Goal: Navigation & Orientation: Find specific page/section

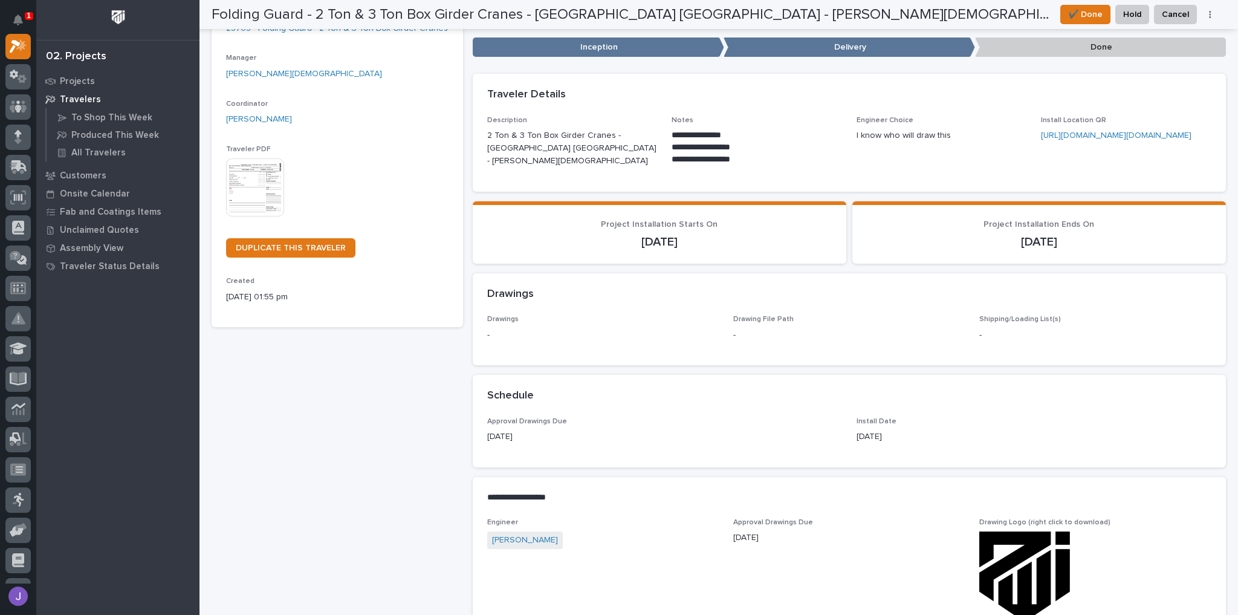
scroll to position [118, 0]
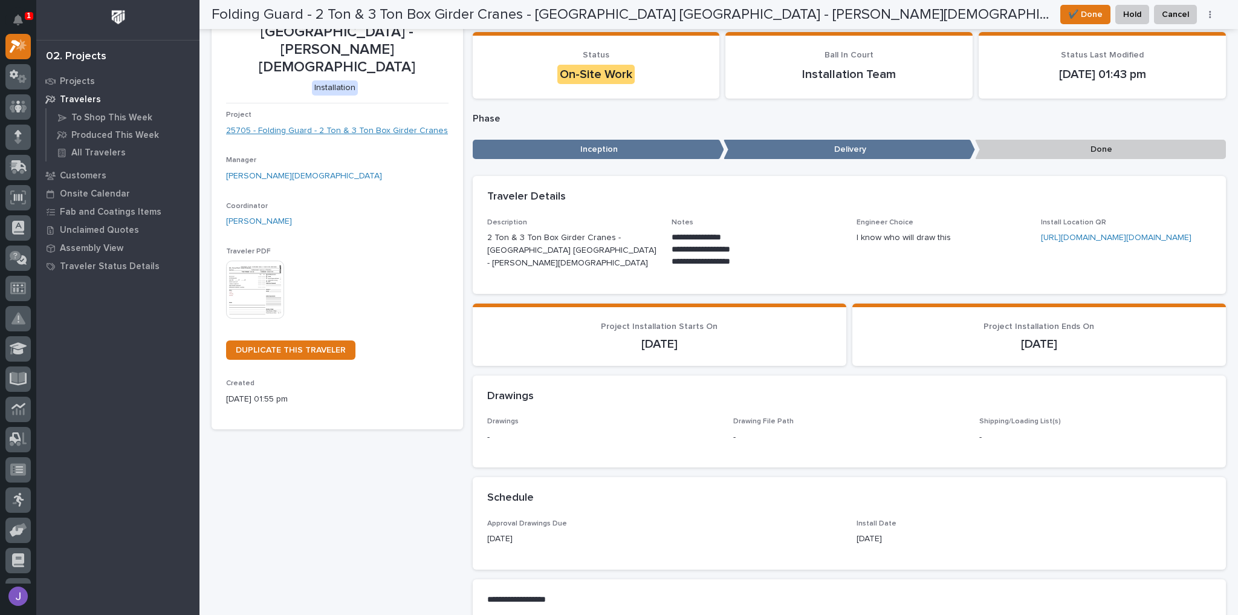
click at [348, 124] on link "25705 - Folding Guard - 2 Ton & 3 Ton Box Girder Cranes" at bounding box center [337, 130] width 222 height 13
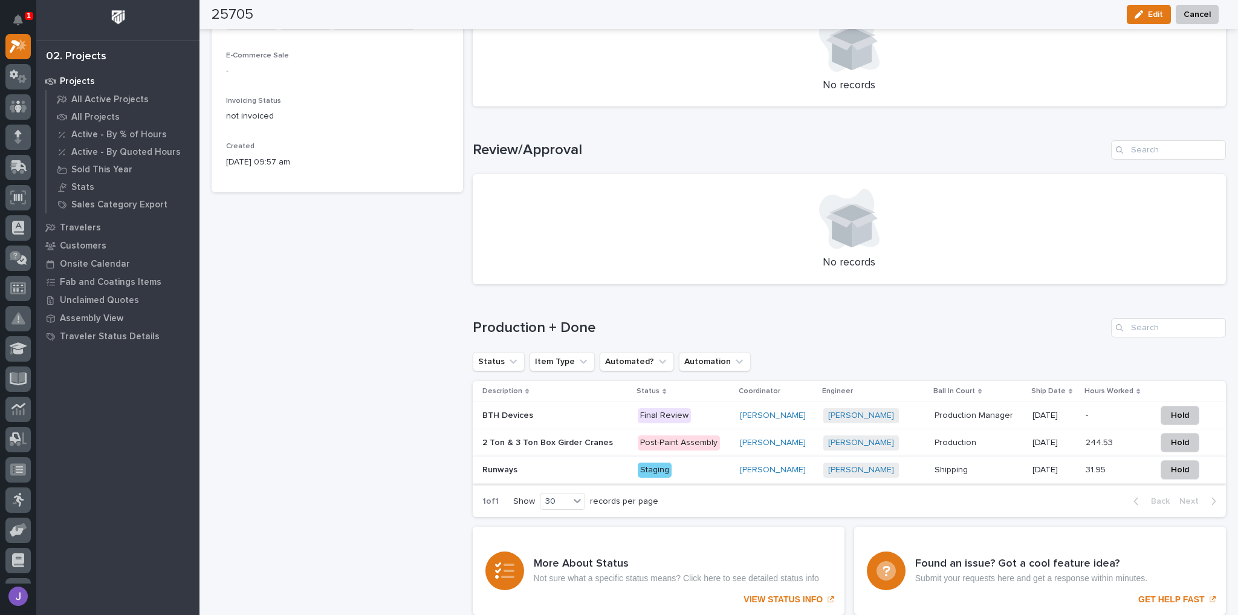
scroll to position [624, 0]
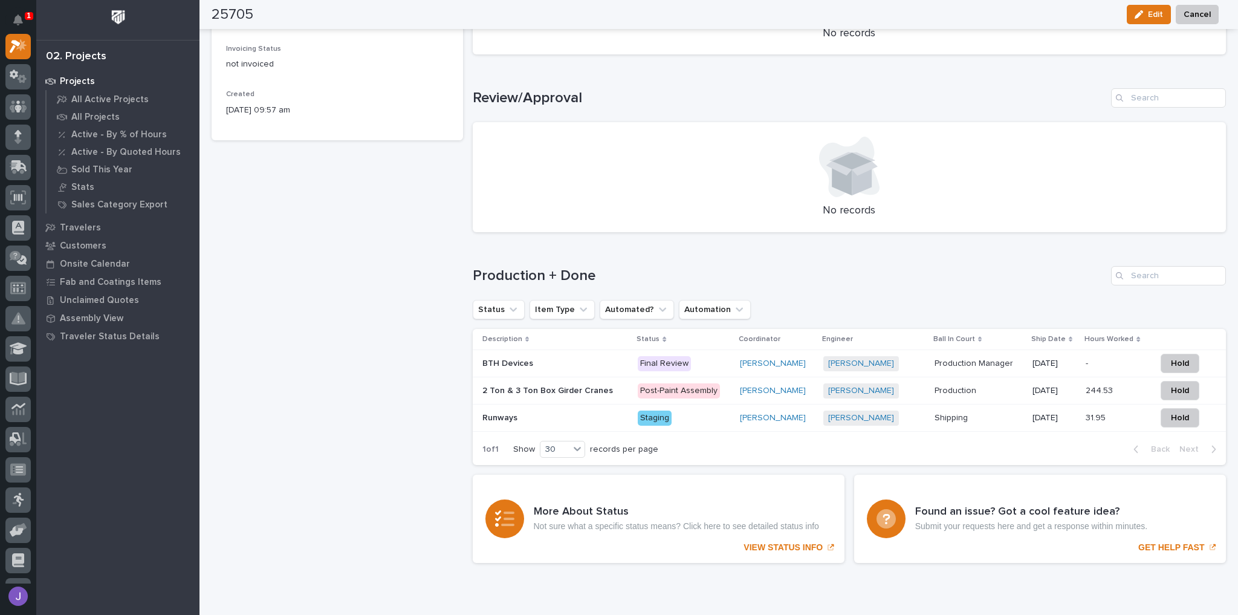
click at [553, 355] on div "BTH Devices BTH Devices" at bounding box center [555, 364] width 146 height 20
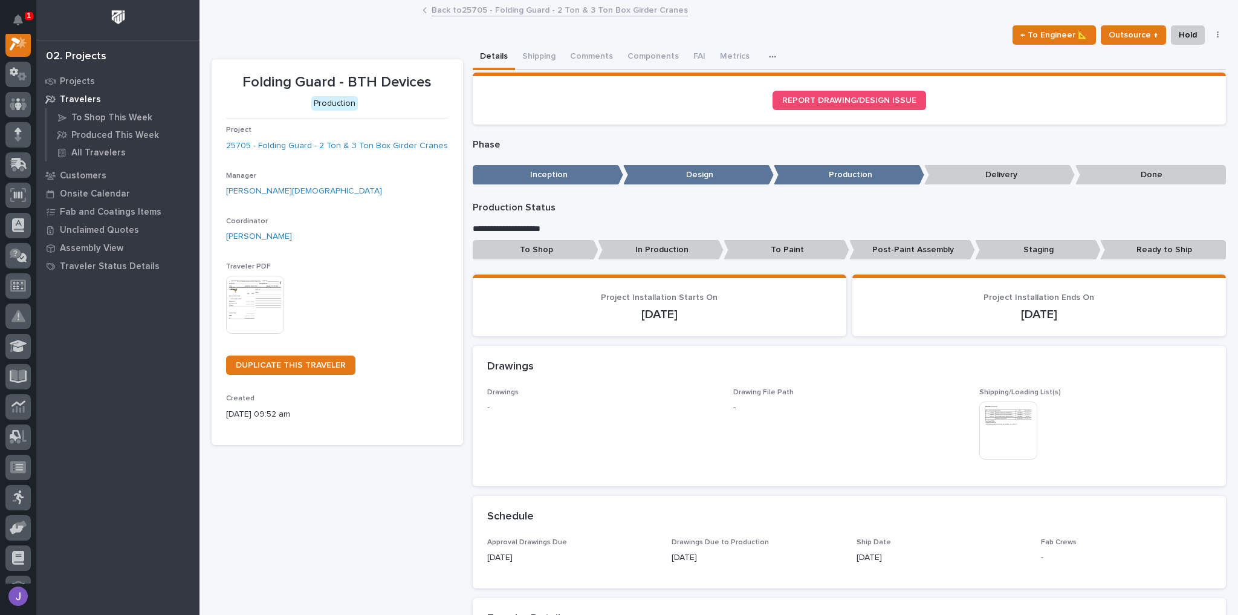
scroll to position [30, 0]
click at [527, 57] on button "Shipping" at bounding box center [539, 57] width 48 height 25
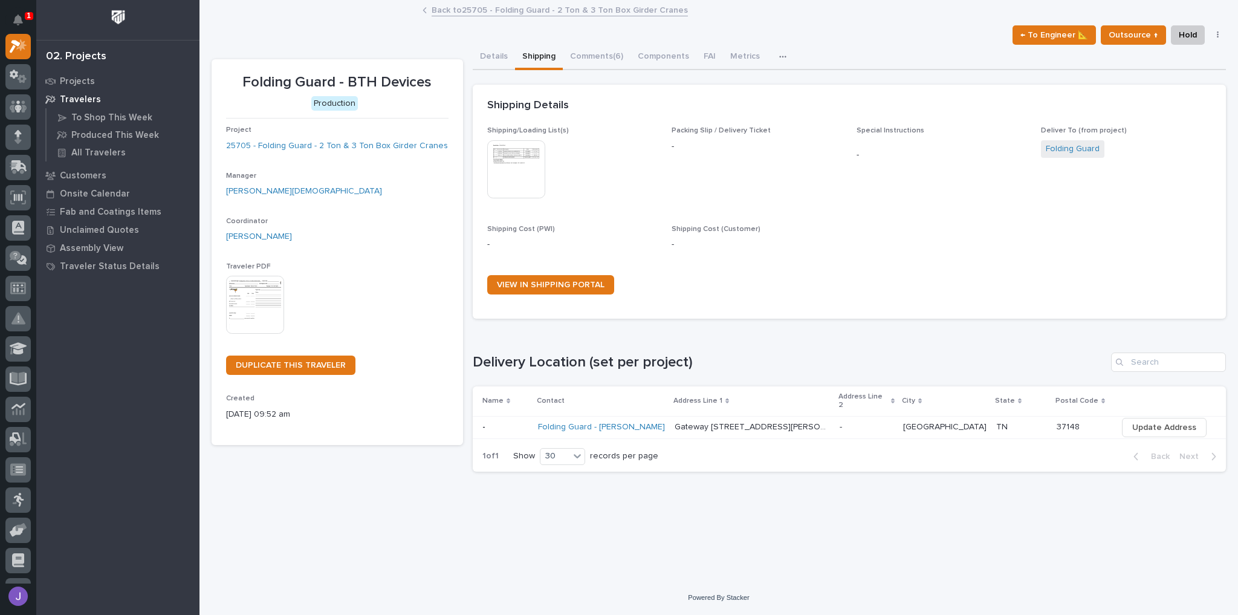
click at [520, 422] on p at bounding box center [505, 427] width 46 height 10
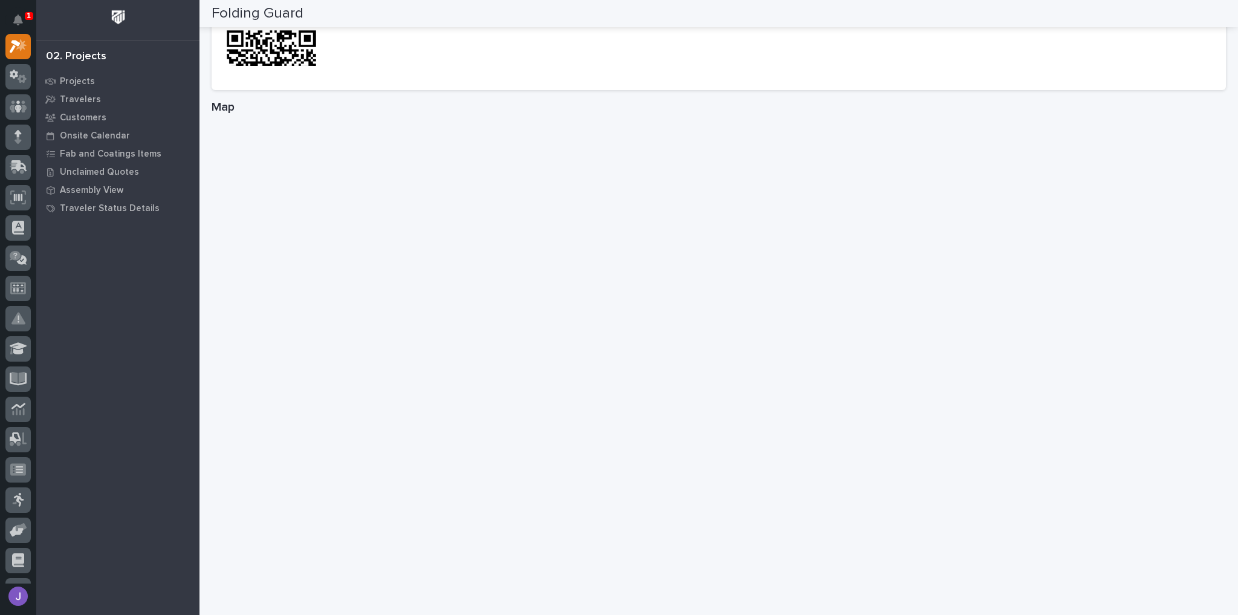
scroll to position [699, 0]
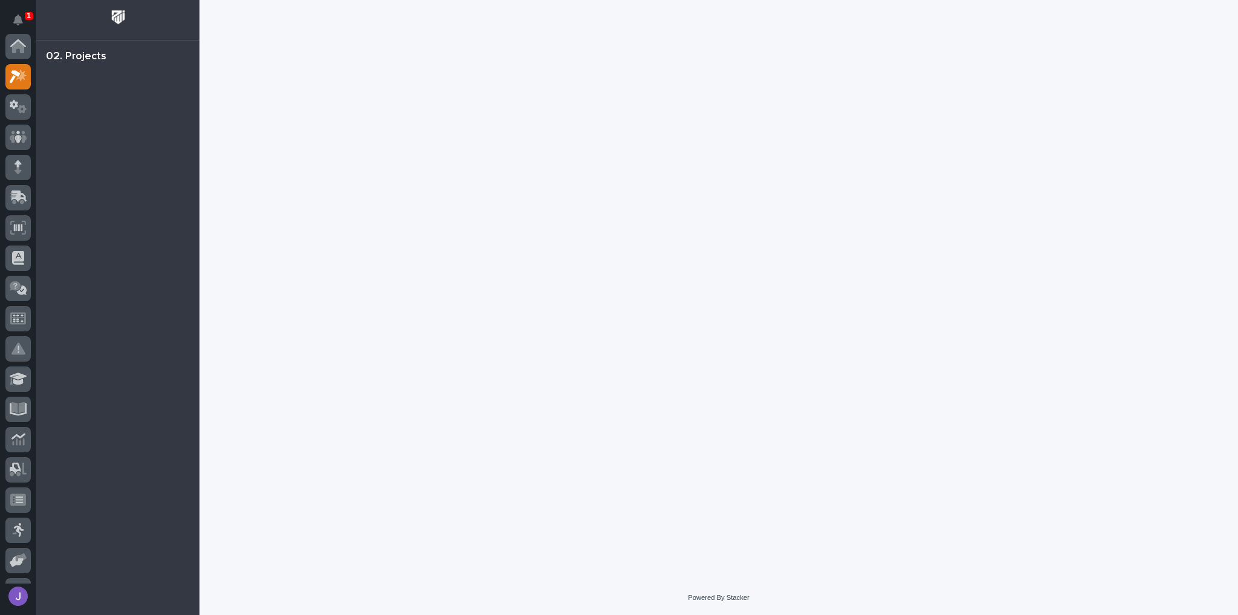
scroll to position [30, 0]
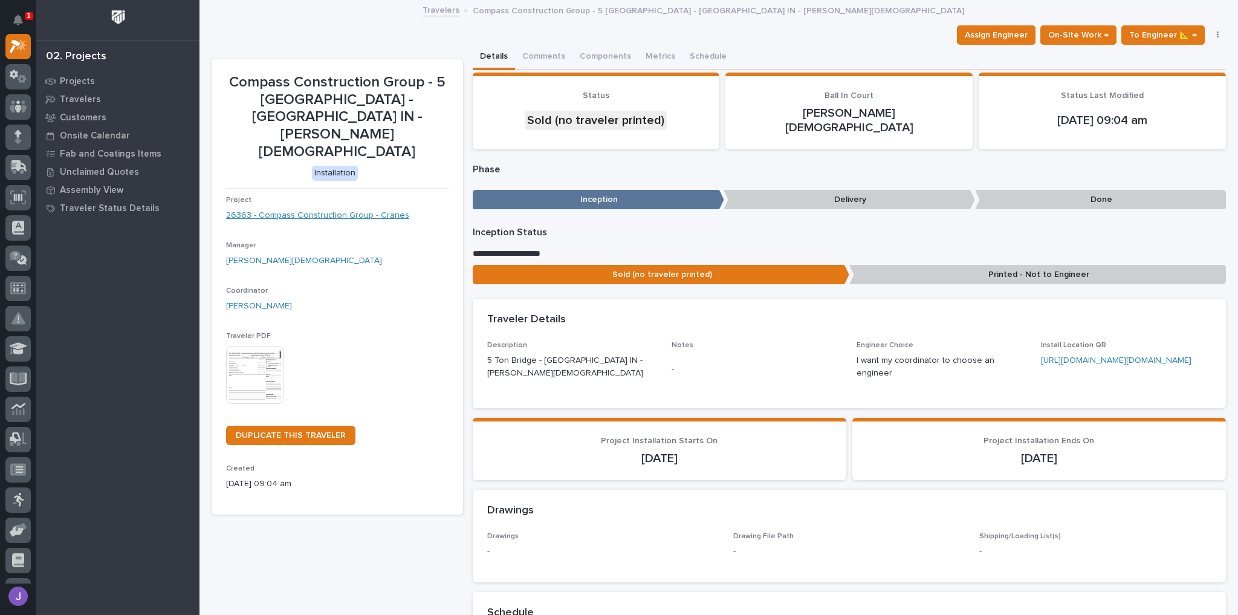
click at [278, 209] on link "26363 - Compass Construction Group - Cranes" at bounding box center [317, 215] width 183 height 13
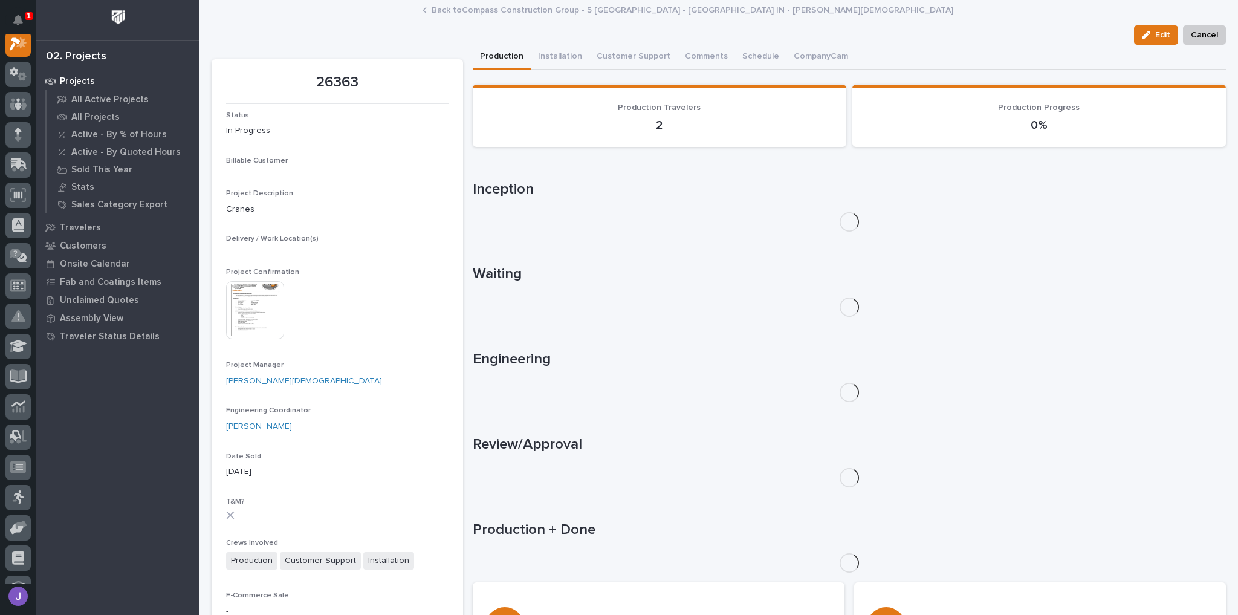
scroll to position [30, 0]
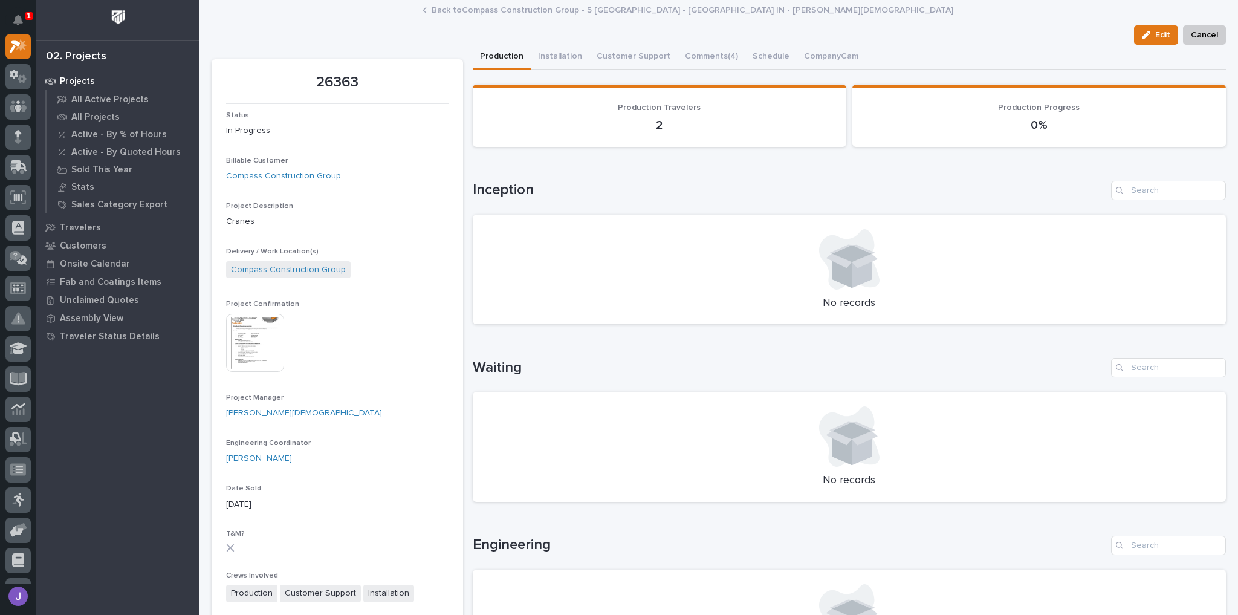
click at [257, 362] on img at bounding box center [255, 343] width 58 height 58
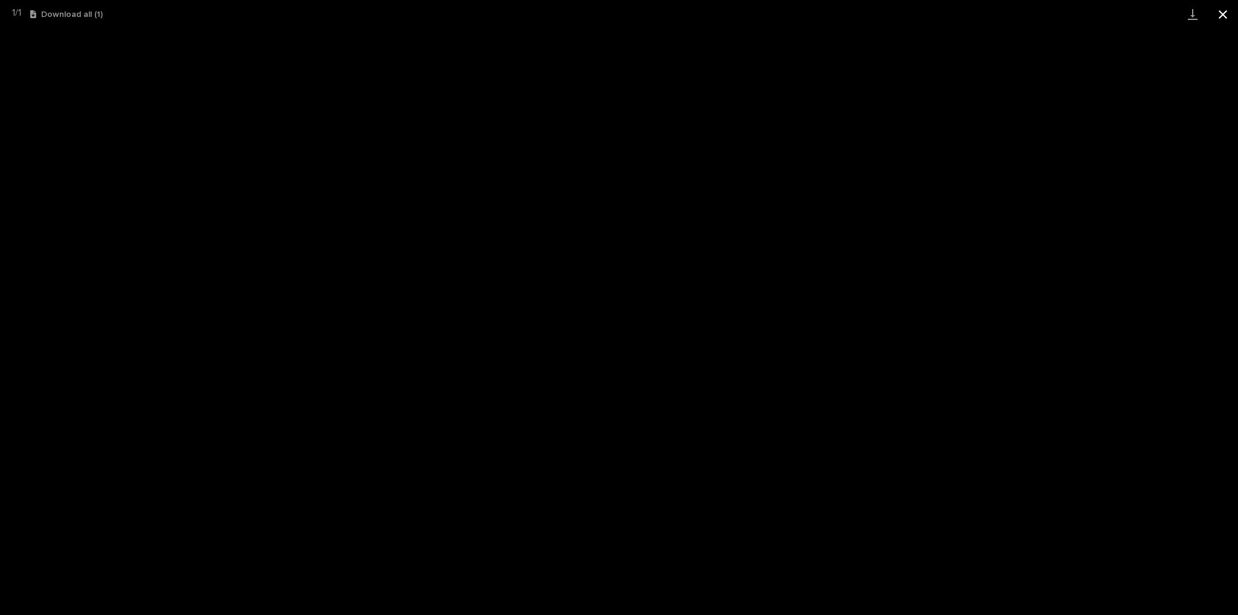
click at [1217, 14] on button "Close gallery" at bounding box center [1223, 14] width 30 height 28
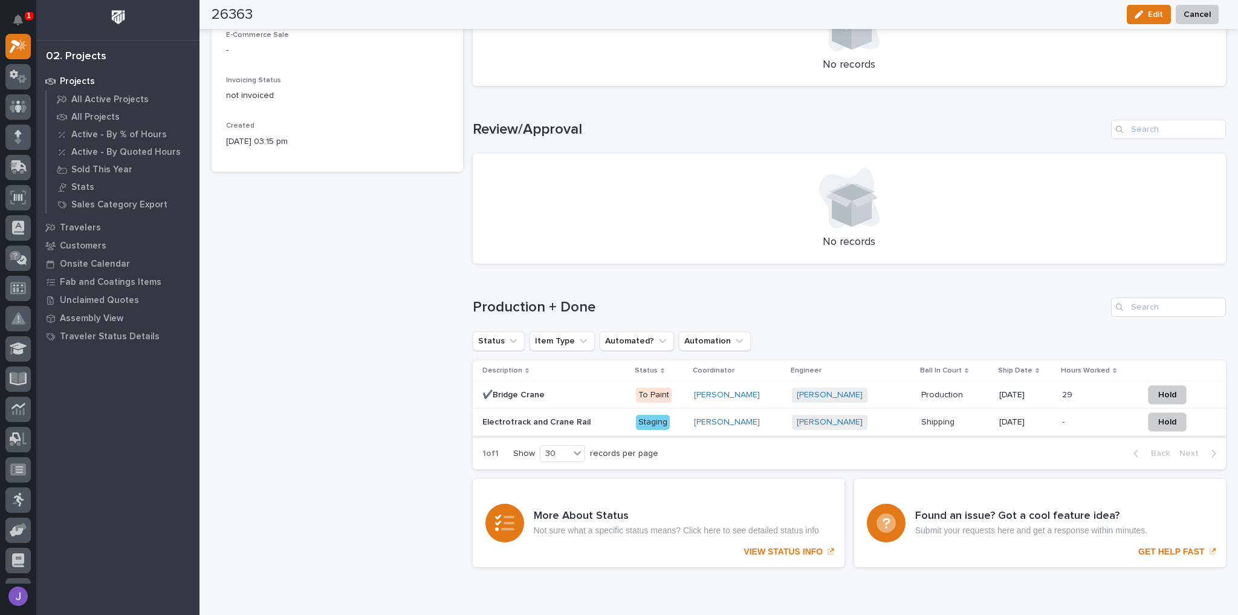
scroll to position [629, 0]
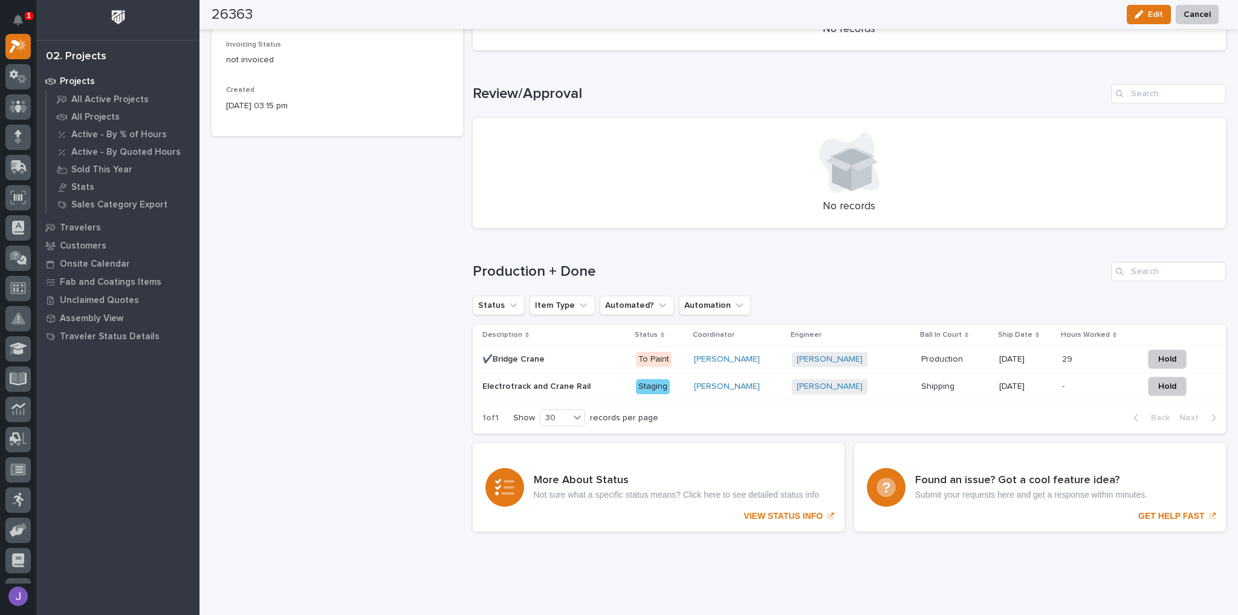
click at [550, 357] on p at bounding box center [554, 359] width 144 height 10
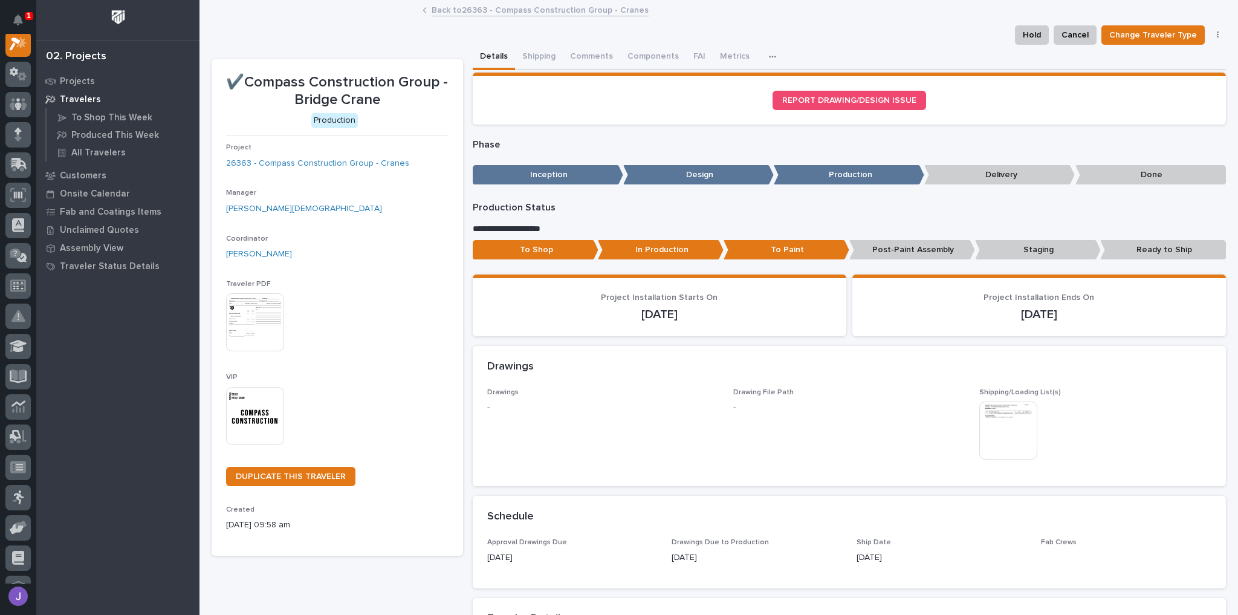
scroll to position [30, 0]
click at [542, 56] on button "Shipping" at bounding box center [539, 57] width 48 height 25
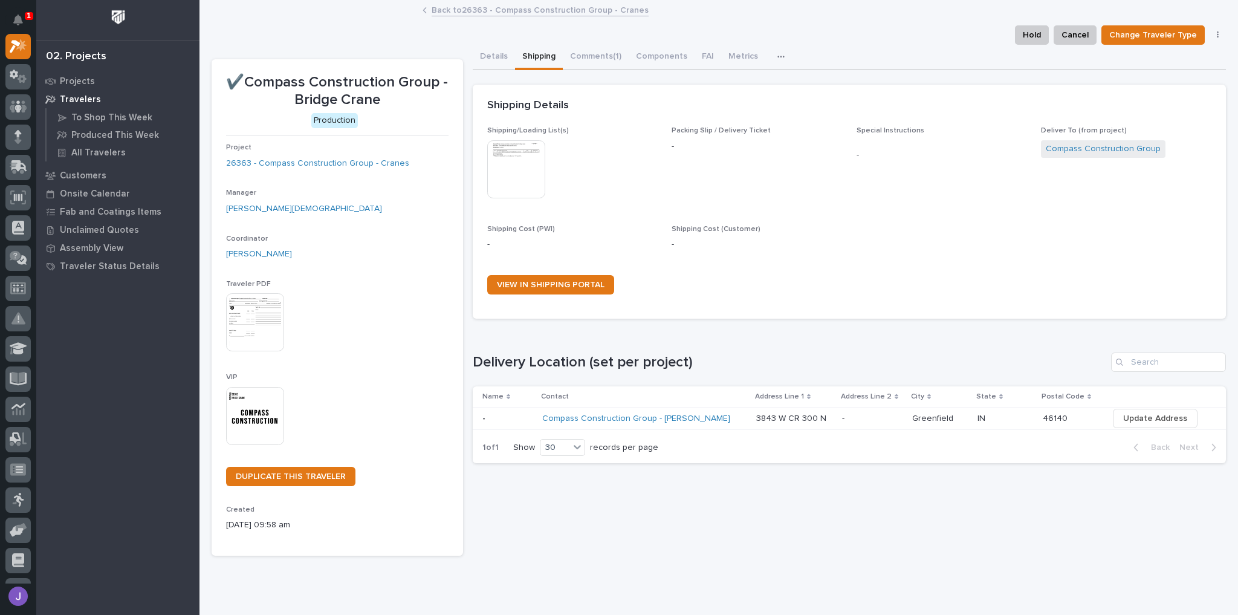
click at [516, 421] on p at bounding box center [507, 418] width 51 height 10
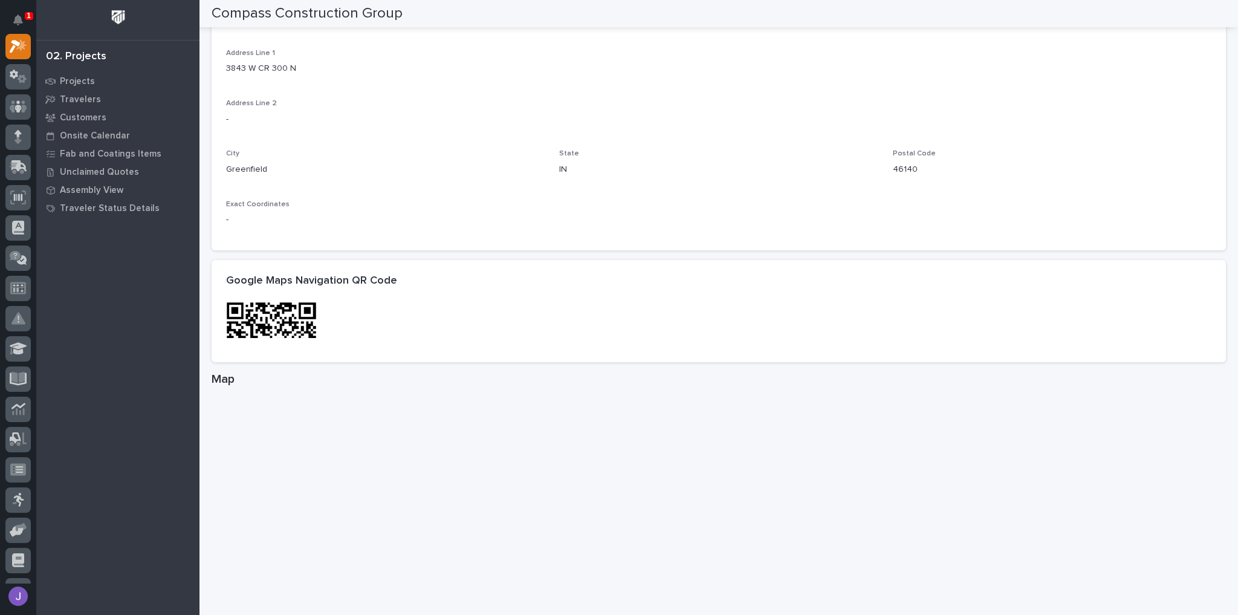
scroll to position [550, 0]
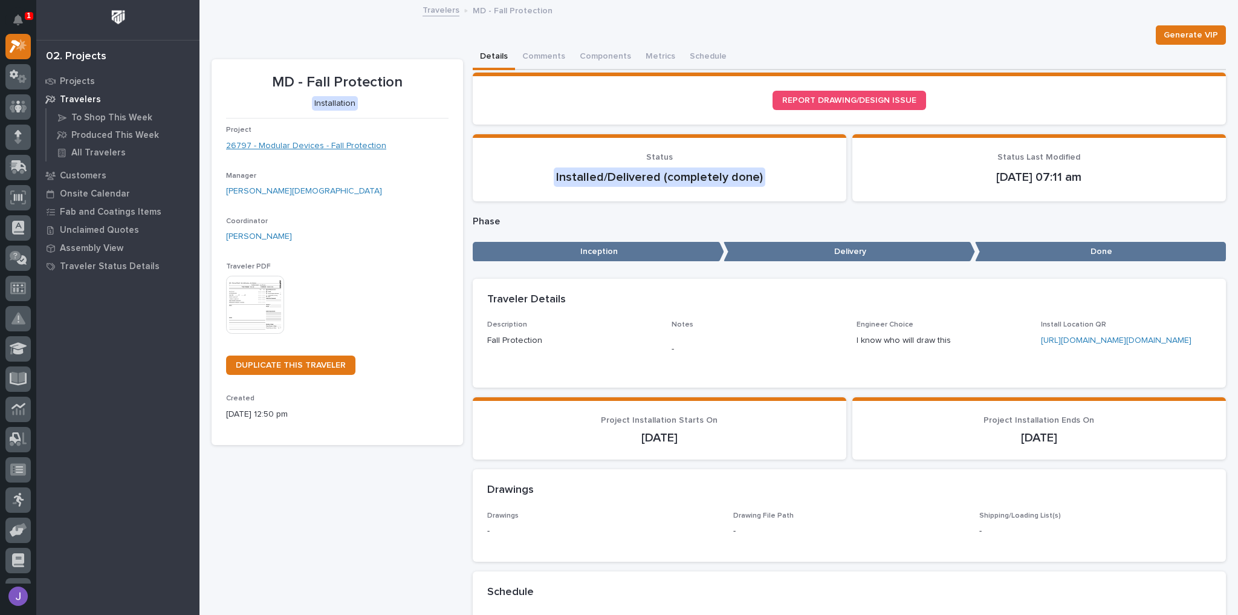
click at [353, 147] on link "26797 - Modular Devices - Fall Protection" at bounding box center [306, 146] width 160 height 13
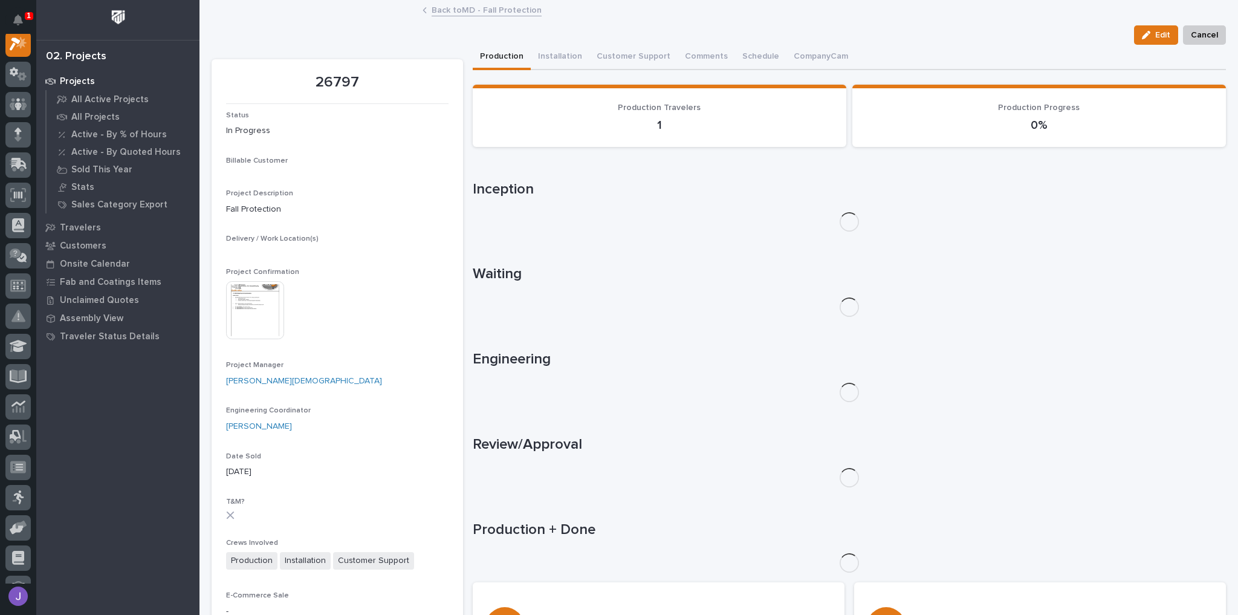
scroll to position [30, 0]
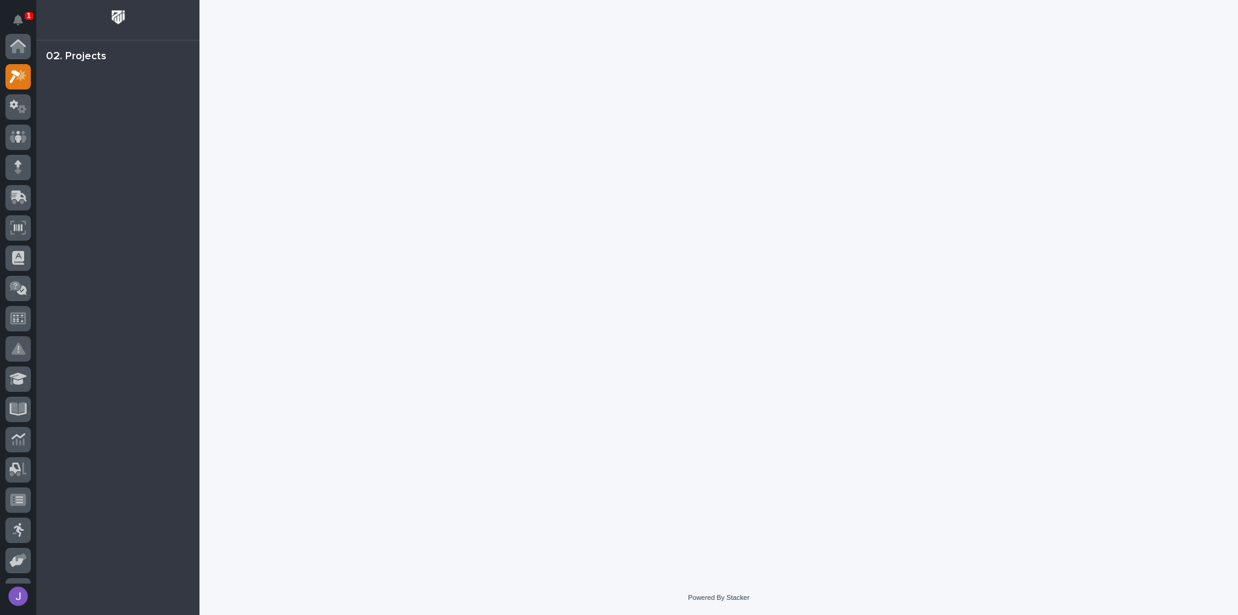
scroll to position [30, 0]
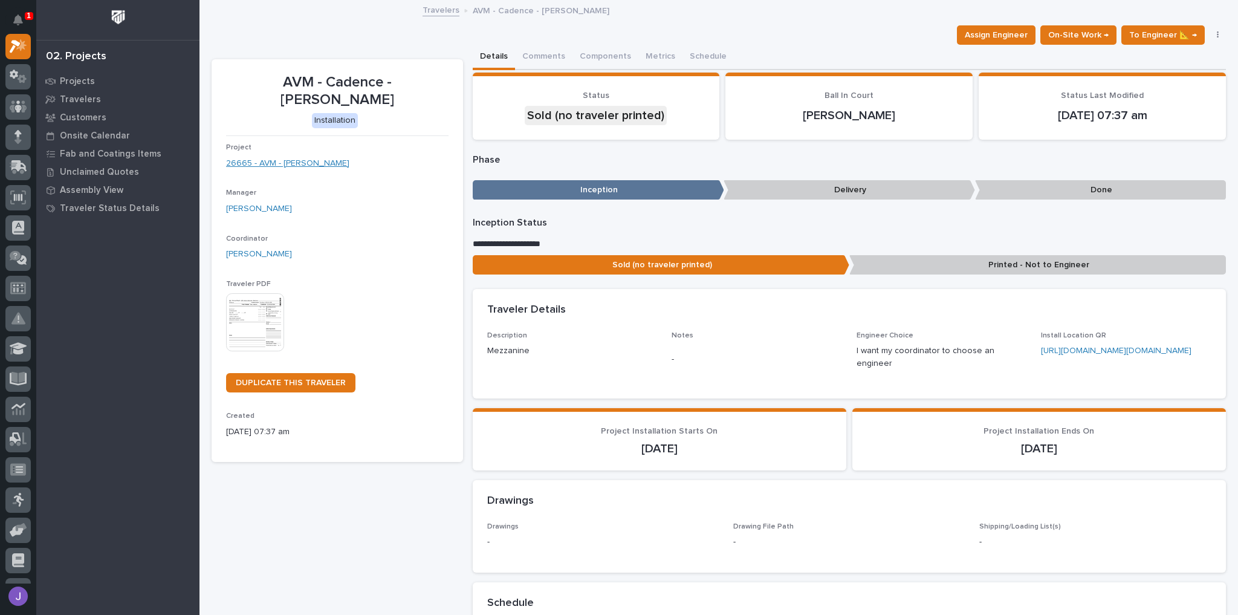
click at [308, 157] on link "26665 - AVM - Cadence Mezzanine" at bounding box center [287, 163] width 123 height 13
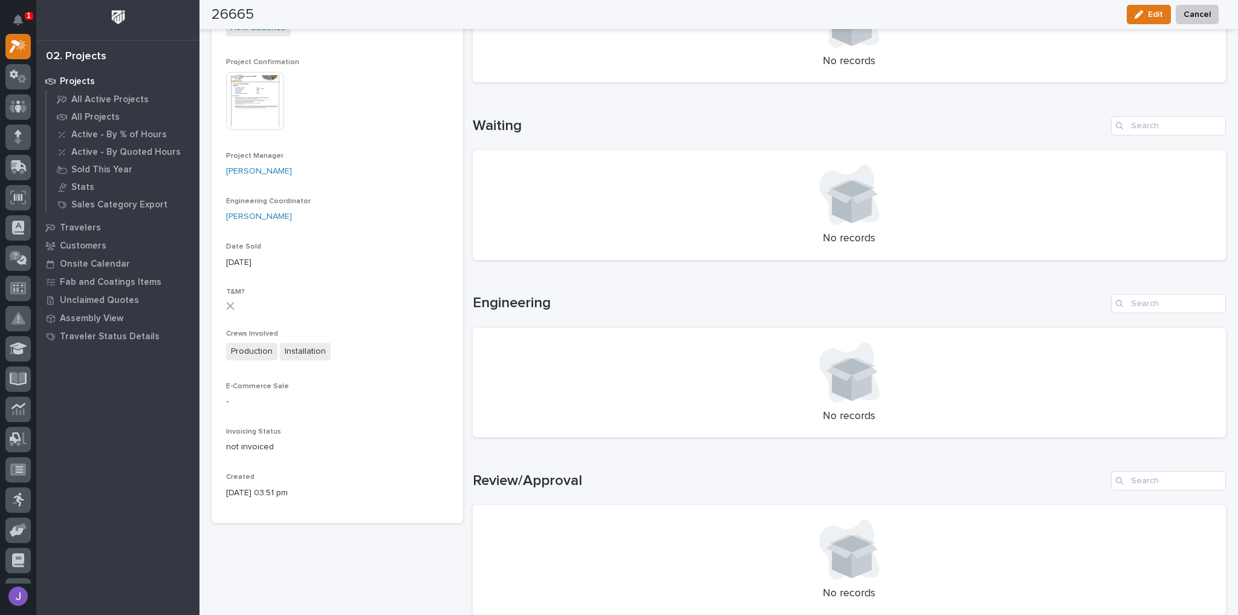
scroll to position [315, 0]
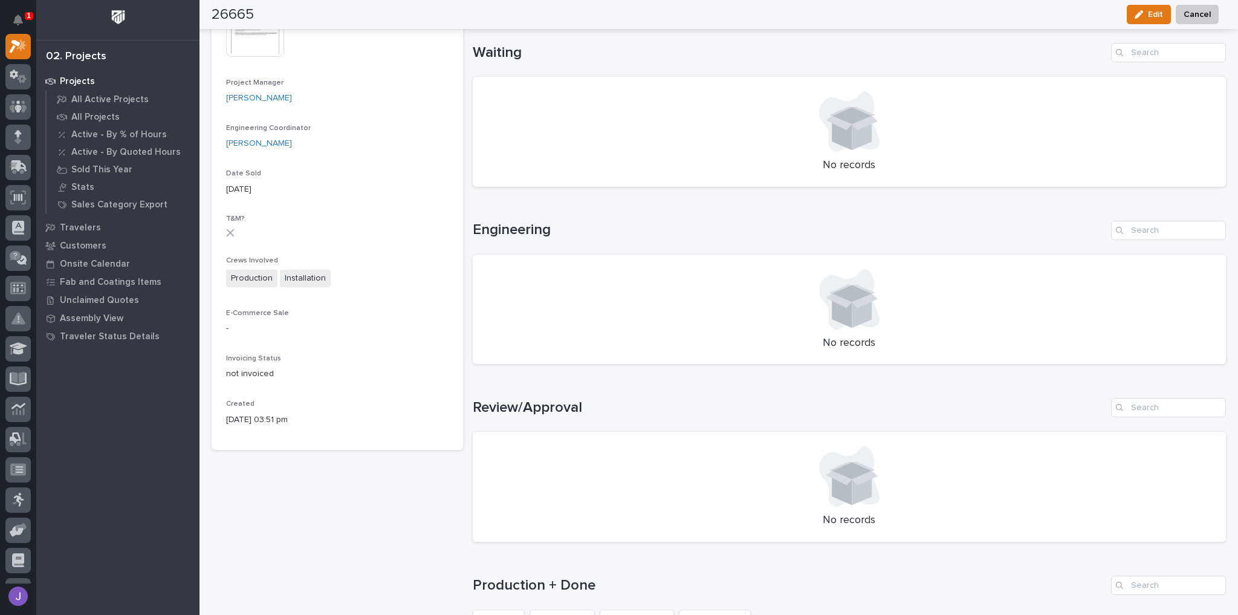
click at [257, 114] on div "Status In Progress Billable Customer AVM Project Description Cadence Mezzanine …" at bounding box center [337, 115] width 222 height 639
click at [253, 41] on img at bounding box center [255, 28] width 58 height 58
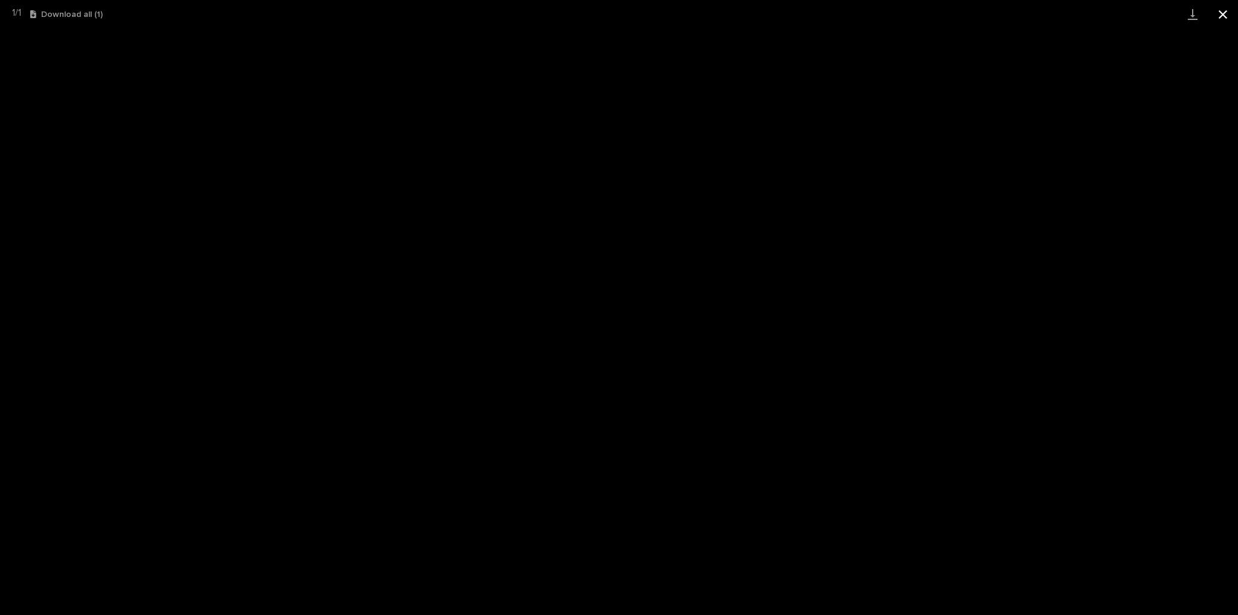
click at [1226, 19] on button "Close gallery" at bounding box center [1223, 14] width 30 height 28
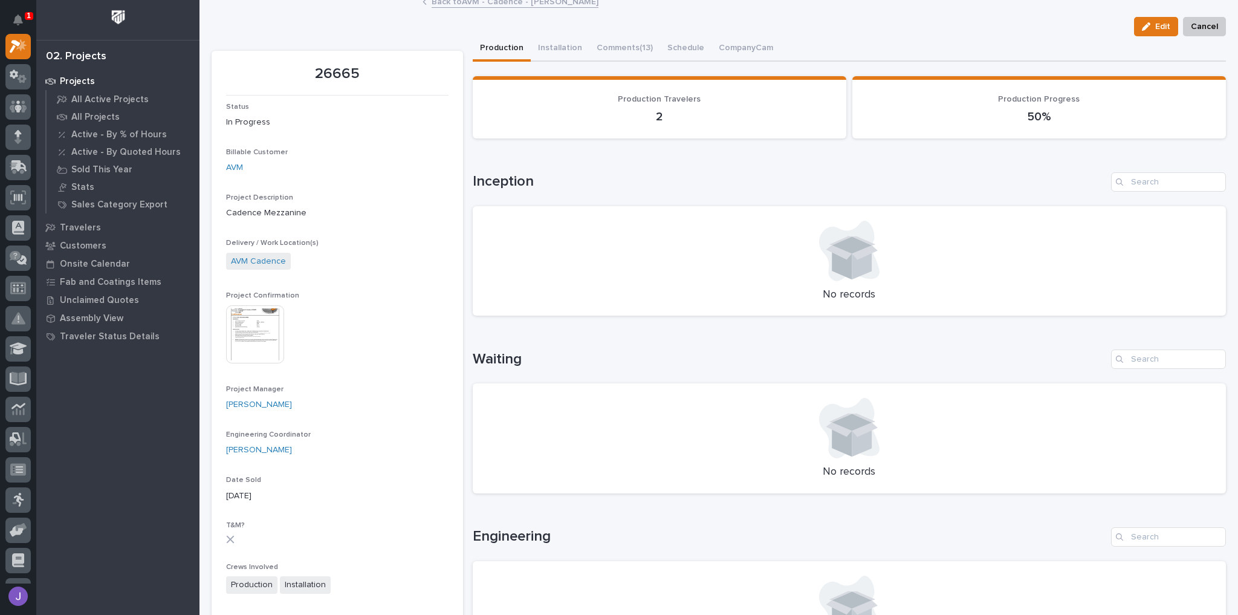
scroll to position [0, 0]
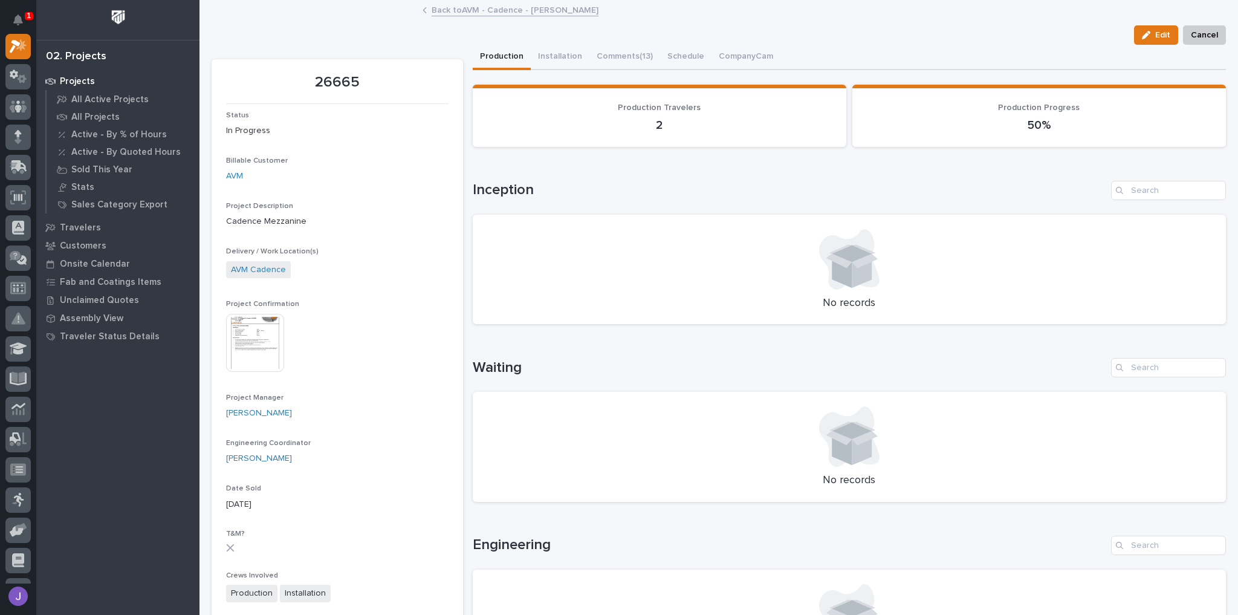
click at [262, 354] on img at bounding box center [255, 343] width 58 height 58
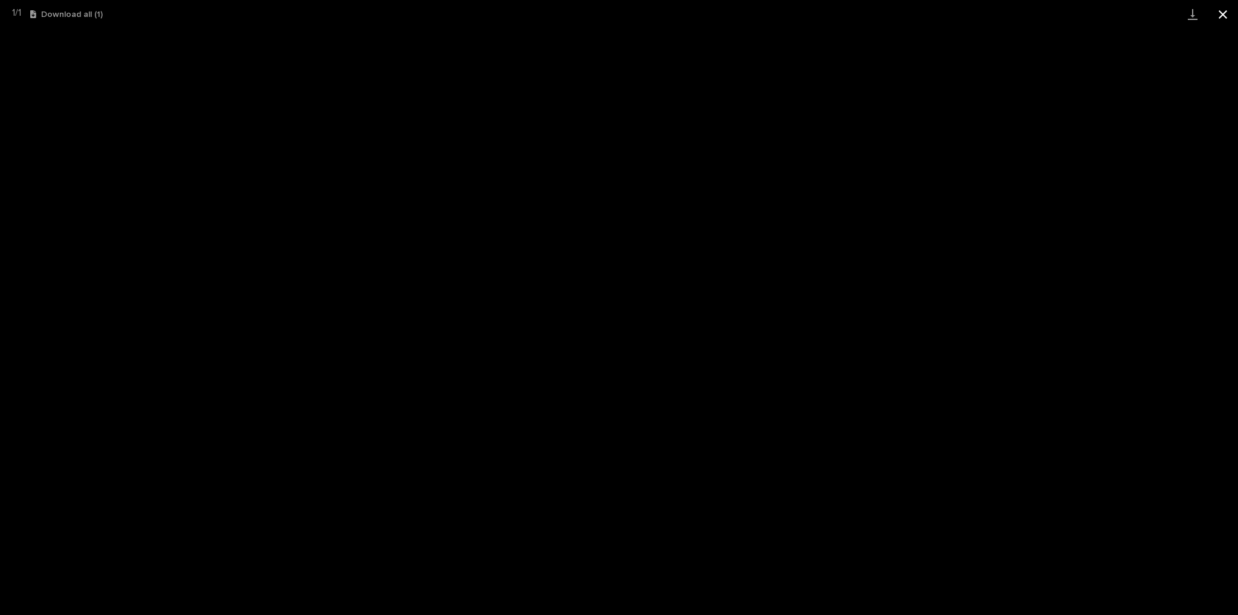
click at [1223, 13] on button "Close gallery" at bounding box center [1223, 14] width 30 height 28
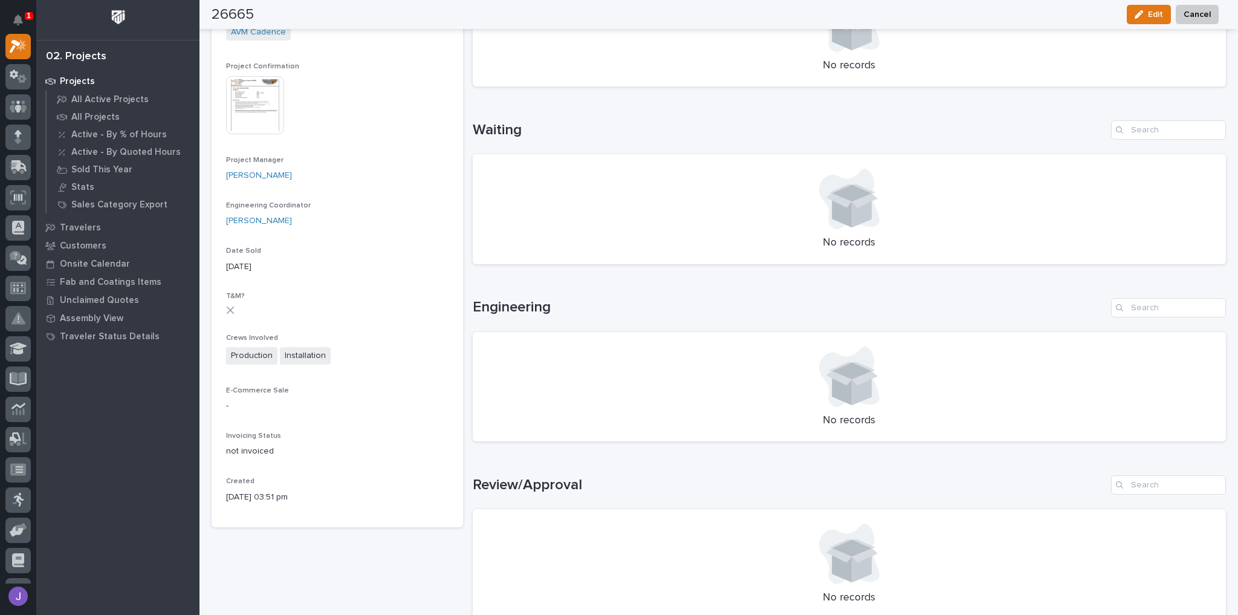
scroll to position [290, 0]
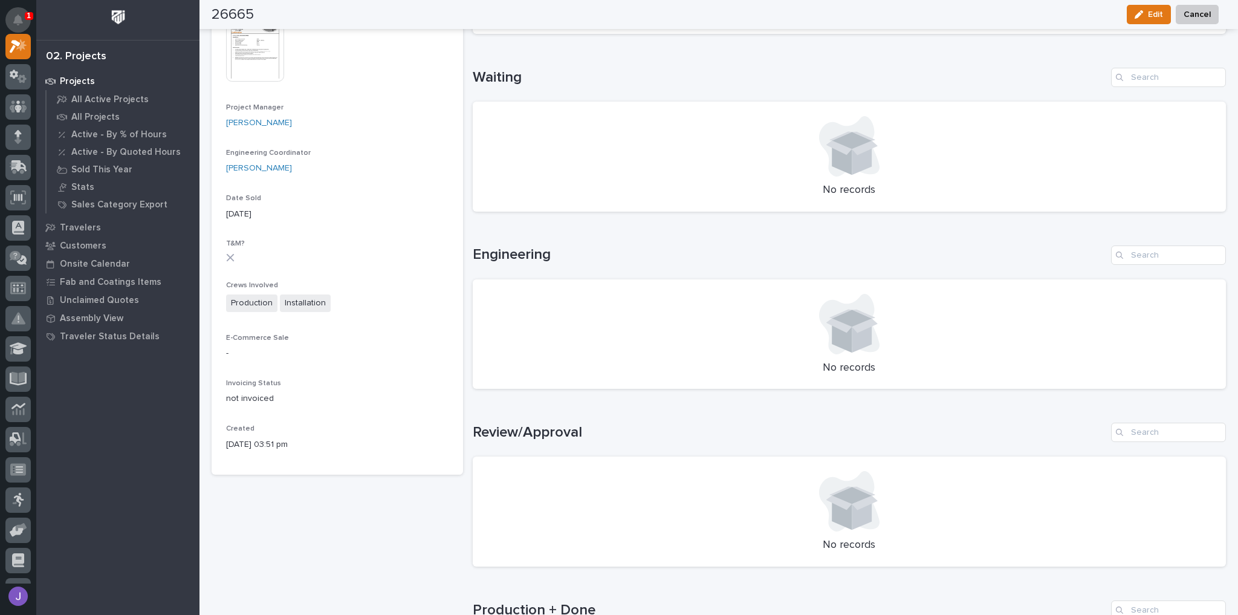
click at [19, 11] on button "Notifications" at bounding box center [17, 19] width 25 height 25
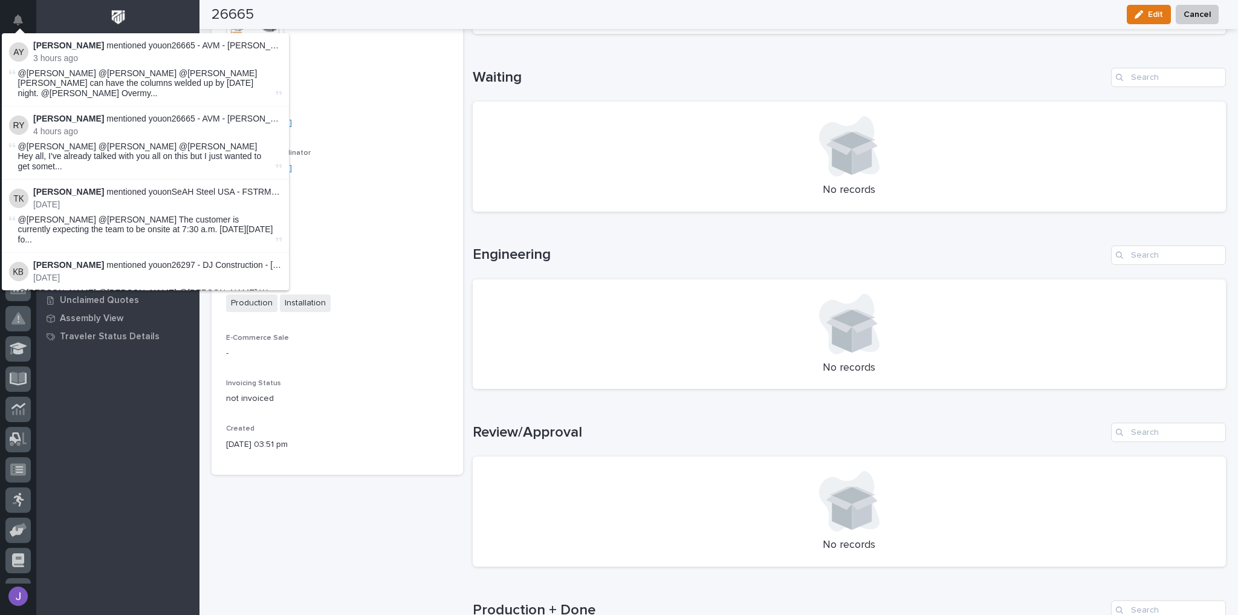
click at [548, 51] on div "Loading... Saving… Waiting No records" at bounding box center [850, 133] width 754 height 178
